Goal: Navigation & Orientation: Find specific page/section

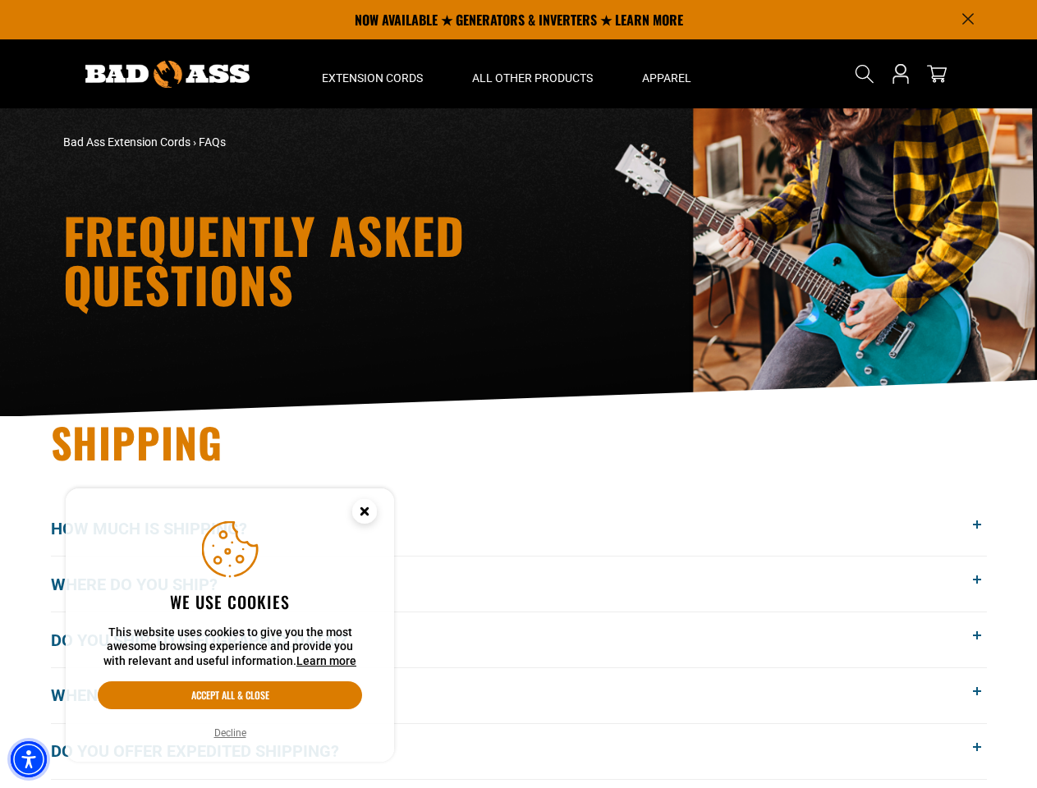
click at [29, 759] on img "Accessibility Menu" at bounding box center [29, 759] width 36 height 36
